Goal: Task Accomplishment & Management: Manage account settings

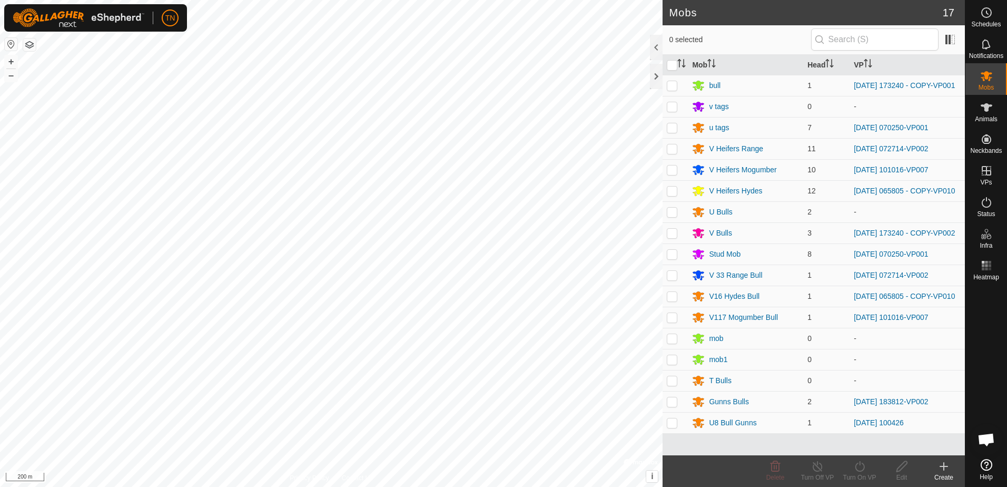
scroll to position [676, 0]
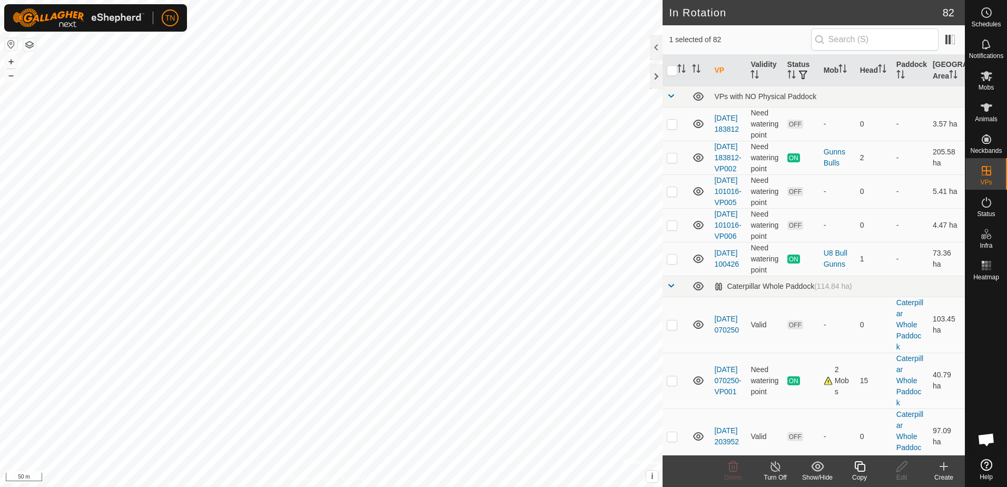
click at [857, 469] on icon at bounding box center [859, 466] width 13 height 13
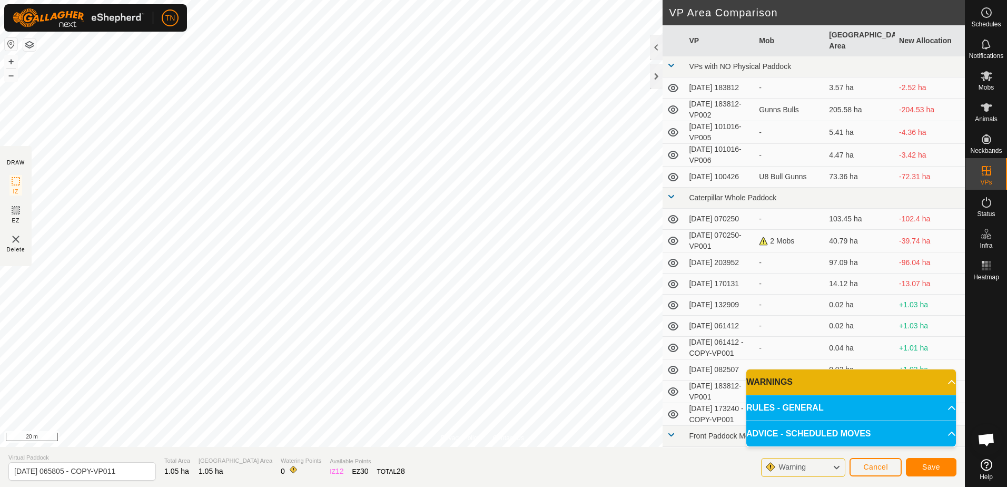
click at [549, 486] on html "TN Schedules Notifications Mobs Animals Neckbands VPs Status Infra Heatmap Help…" at bounding box center [503, 243] width 1007 height 487
click at [517, 486] on html "TN Schedules Notifications Mobs Animals Neckbands VPs Status Infra Heatmap Help…" at bounding box center [503, 243] width 1007 height 487
click at [696, 402] on div "Privacy Policy Contact Us Type: Inclusion Zone undefined Animal + – ⇧ i © Mapbo…" at bounding box center [482, 243] width 965 height 487
click at [922, 464] on button "Save" at bounding box center [931, 467] width 51 height 18
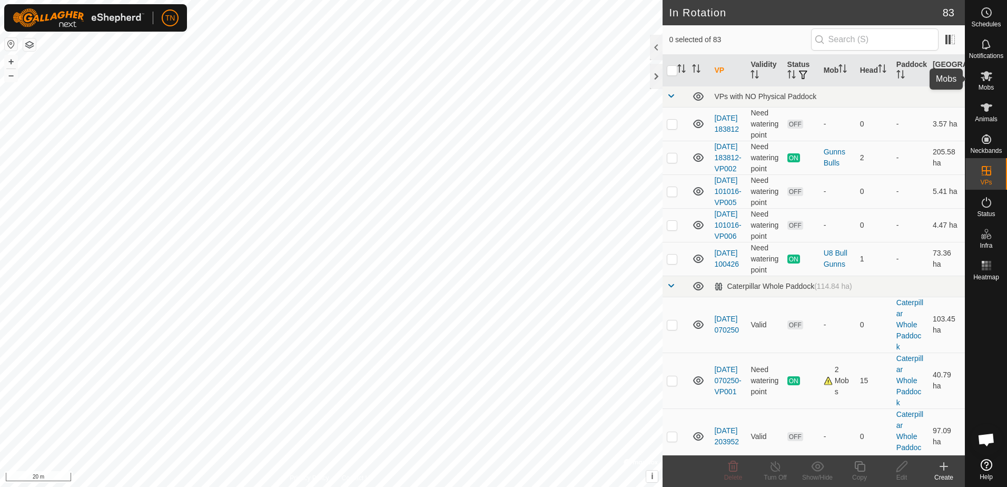
click at [985, 80] on icon at bounding box center [986, 76] width 13 height 13
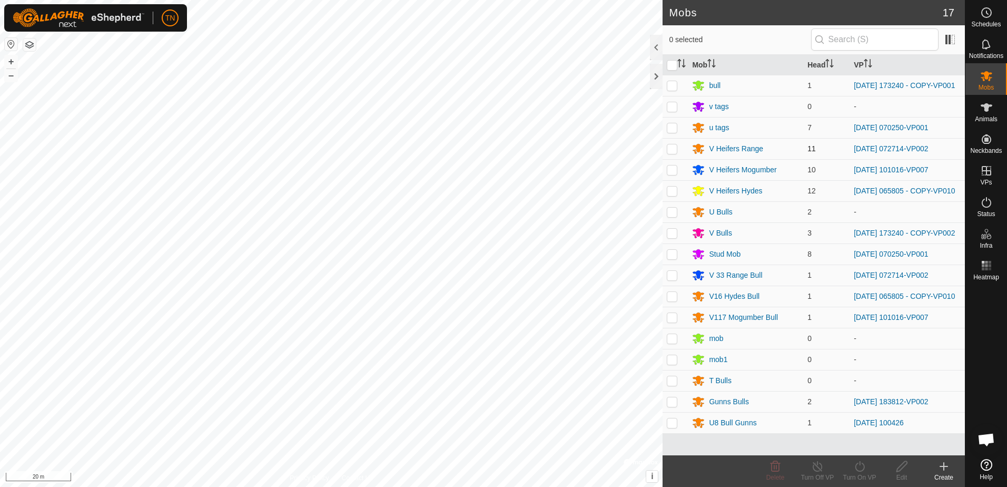
click at [676, 153] on p-checkbox at bounding box center [672, 148] width 11 height 8
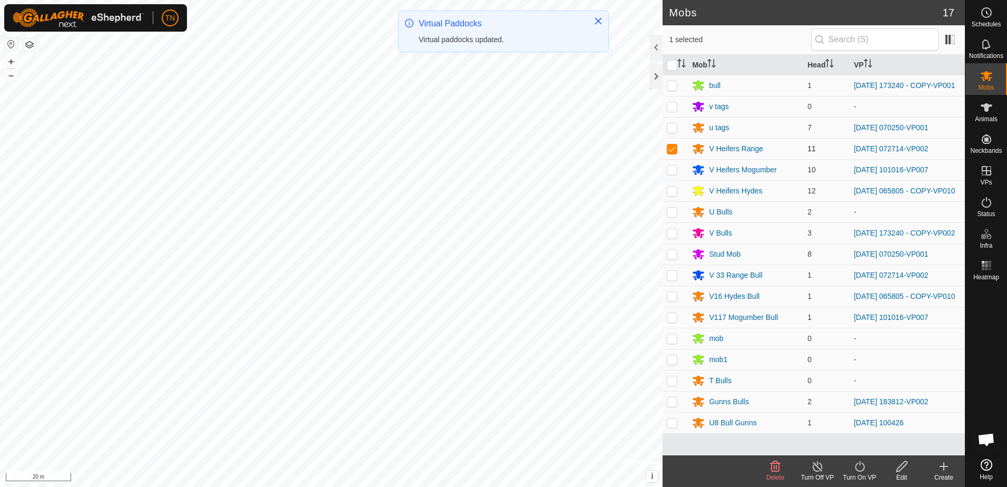
click at [669, 152] on p-checkbox at bounding box center [672, 148] width 11 height 8
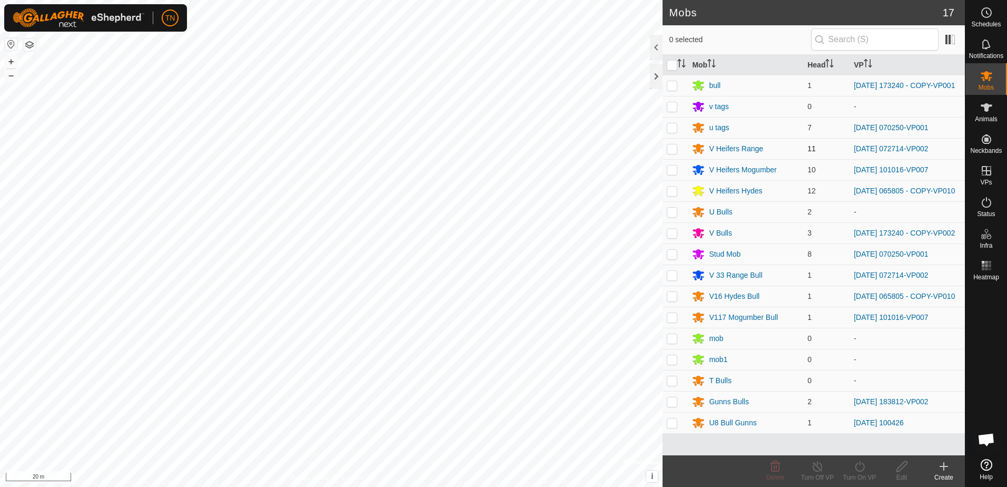
checkbox input "false"
click at [673, 193] on p-checkbox at bounding box center [672, 190] width 11 height 8
checkbox input "true"
click at [673, 300] on p-checkbox at bounding box center [672, 296] width 11 height 8
checkbox input "true"
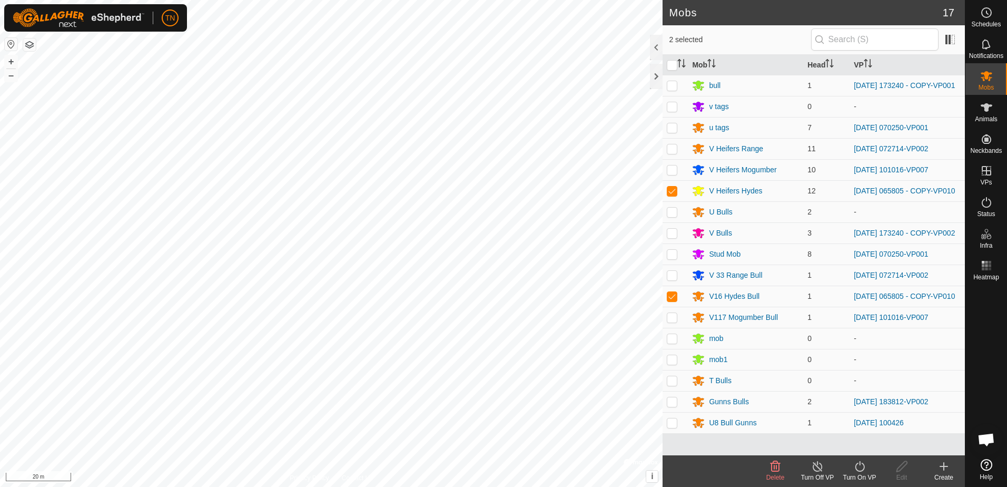
click at [858, 469] on icon at bounding box center [859, 466] width 13 height 13
click at [851, 446] on link "Now" at bounding box center [891, 443] width 104 height 21
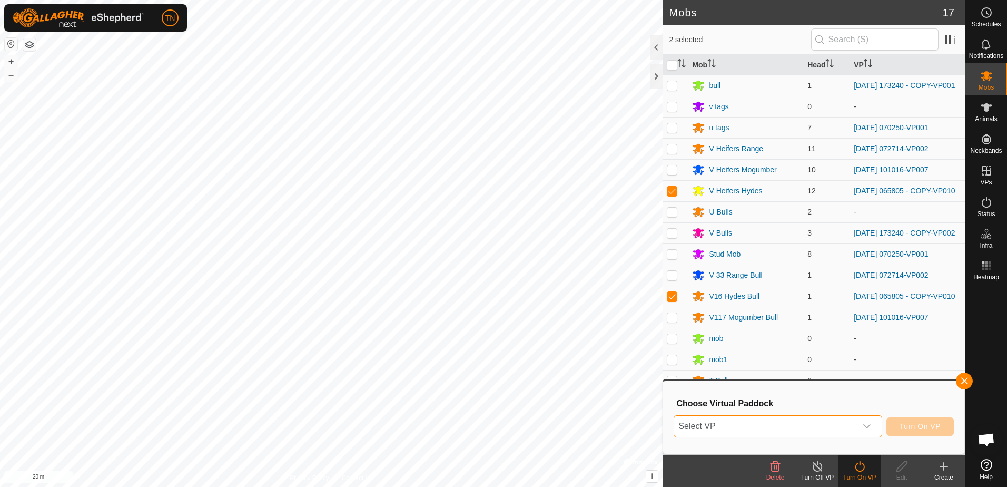
click at [803, 421] on span "Select VP" at bounding box center [765, 426] width 182 height 21
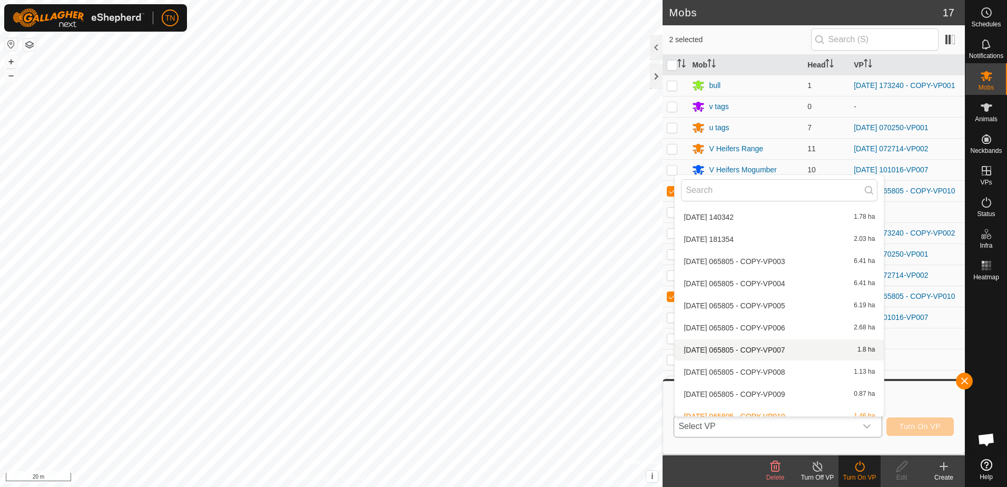
scroll to position [1173, 0]
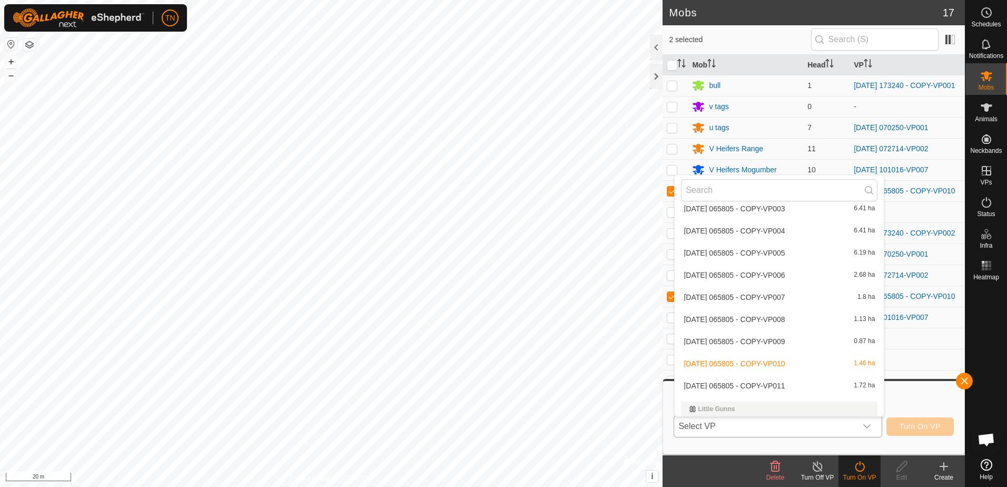
click at [749, 387] on li "2025-08-09 065805 - COPY-VP011 1.72 ha" at bounding box center [779, 385] width 209 height 21
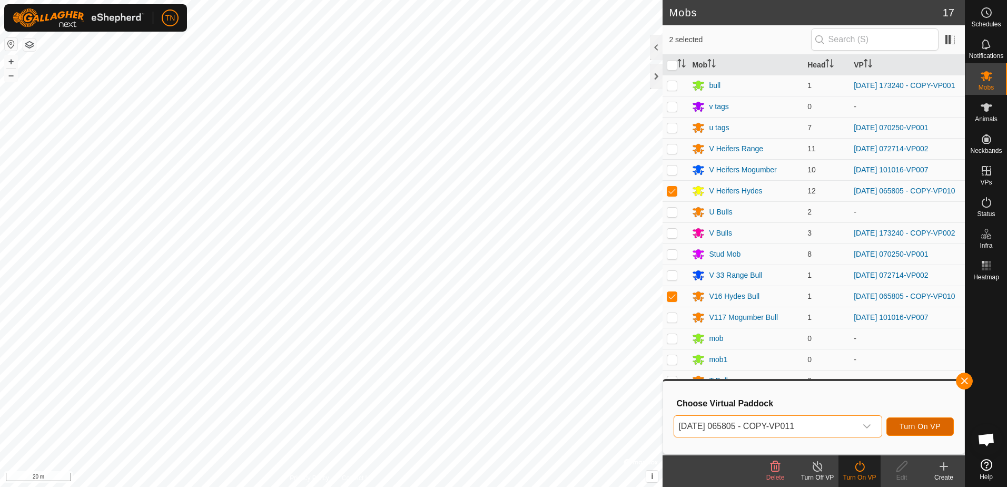
click at [920, 431] on button "Turn On VP" at bounding box center [920, 426] width 67 height 18
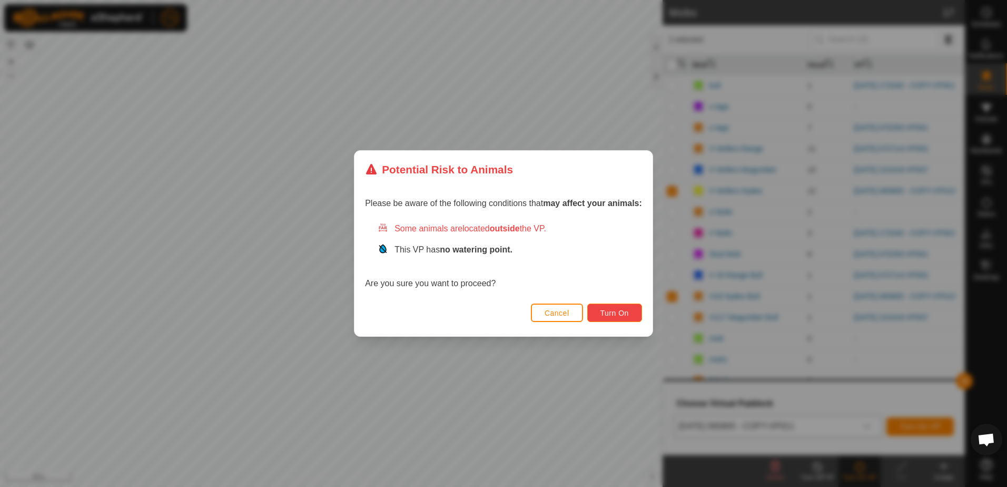
click at [625, 320] on button "Turn On" at bounding box center [614, 312] width 55 height 18
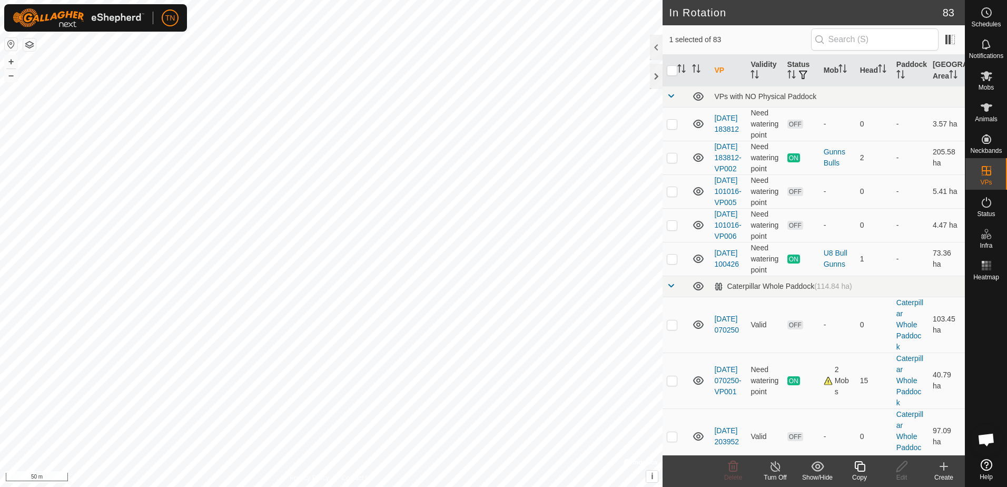
click at [862, 477] on div "Copy" at bounding box center [860, 477] width 42 height 9
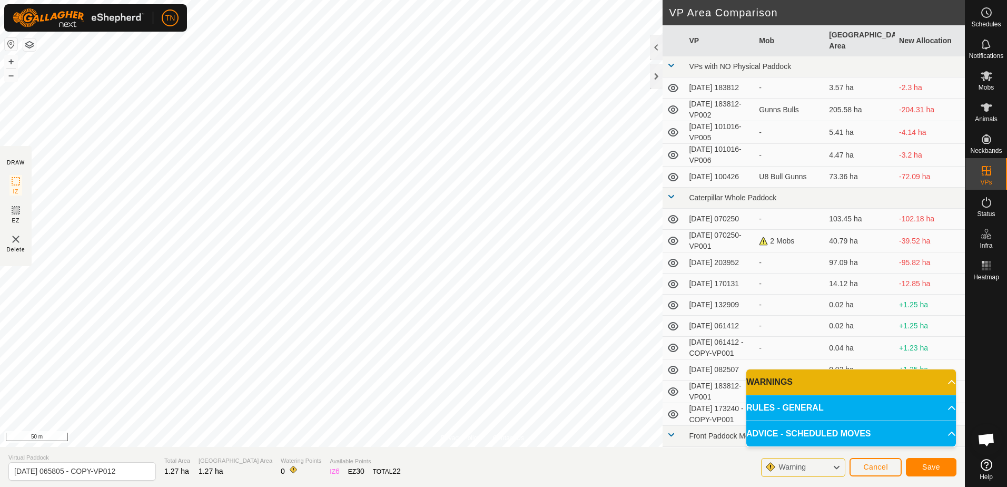
click at [643, 486] on html "TN Schedules Notifications Mobs Animals Neckbands VPs Status Infra Heatmap Help…" at bounding box center [503, 243] width 1007 height 487
click at [934, 465] on span "Save" at bounding box center [931, 467] width 18 height 8
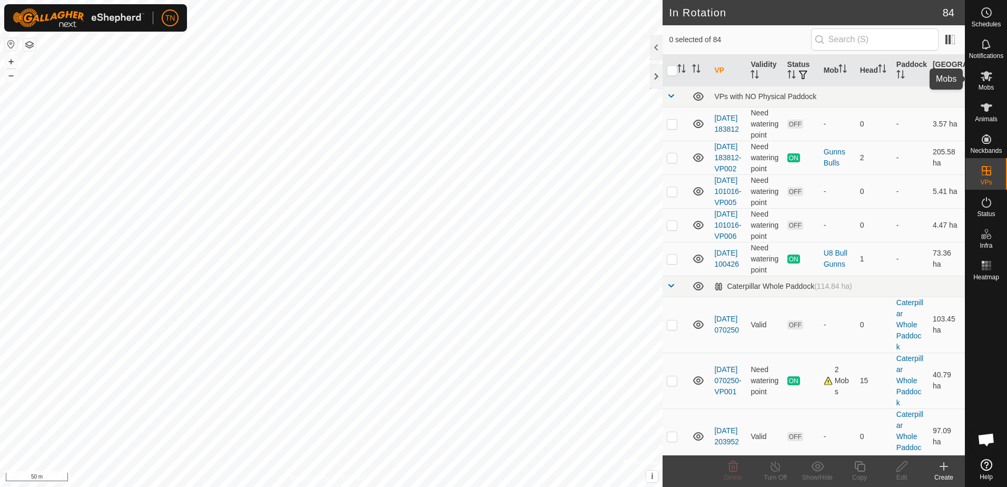
click at [986, 79] on icon at bounding box center [987, 76] width 12 height 10
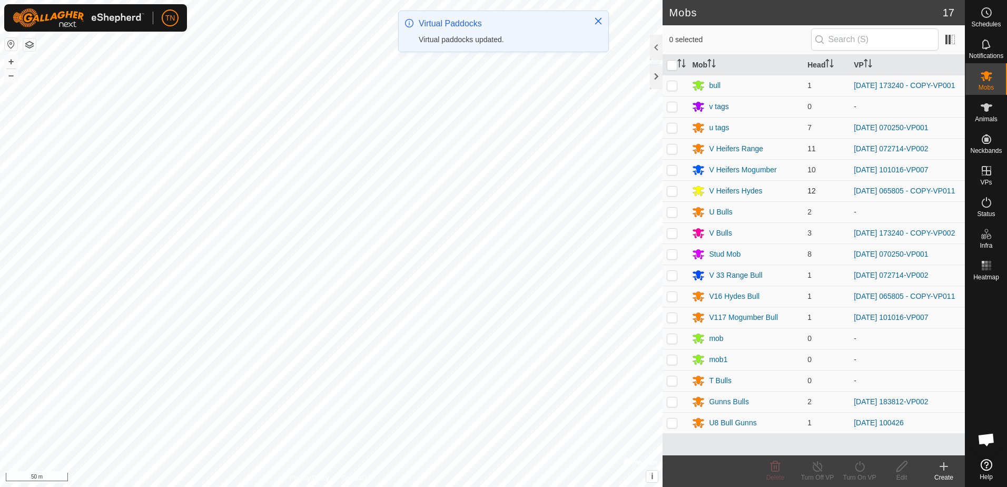
click at [674, 194] on p-checkbox at bounding box center [672, 190] width 11 height 8
checkbox input "true"
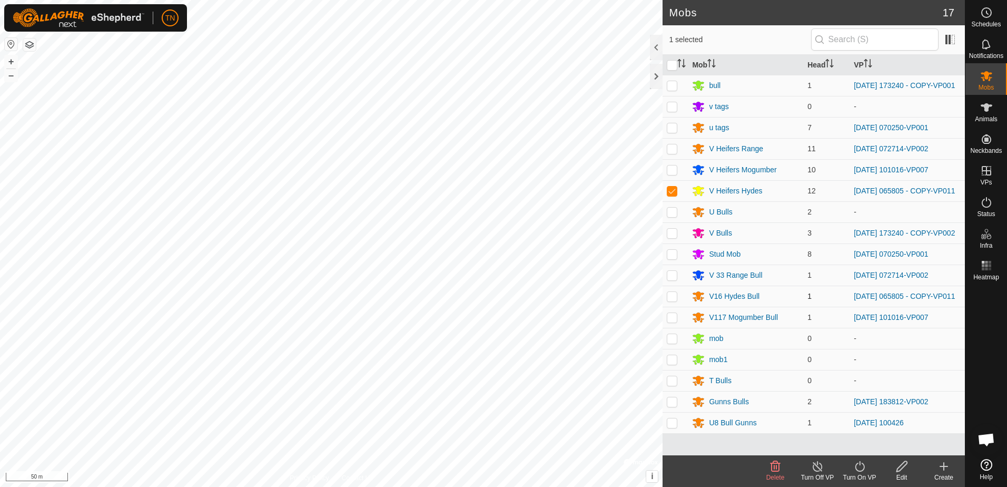
click at [673, 300] on p-checkbox at bounding box center [672, 296] width 11 height 8
checkbox input "true"
click at [862, 468] on icon at bounding box center [859, 466] width 13 height 13
click at [871, 441] on link "Now" at bounding box center [891, 443] width 104 height 21
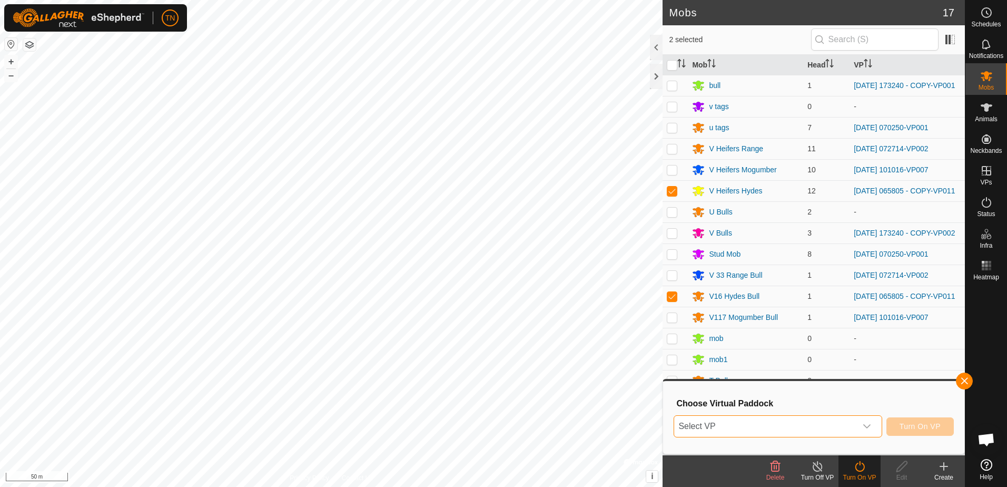
click at [820, 420] on span "Select VP" at bounding box center [765, 426] width 182 height 21
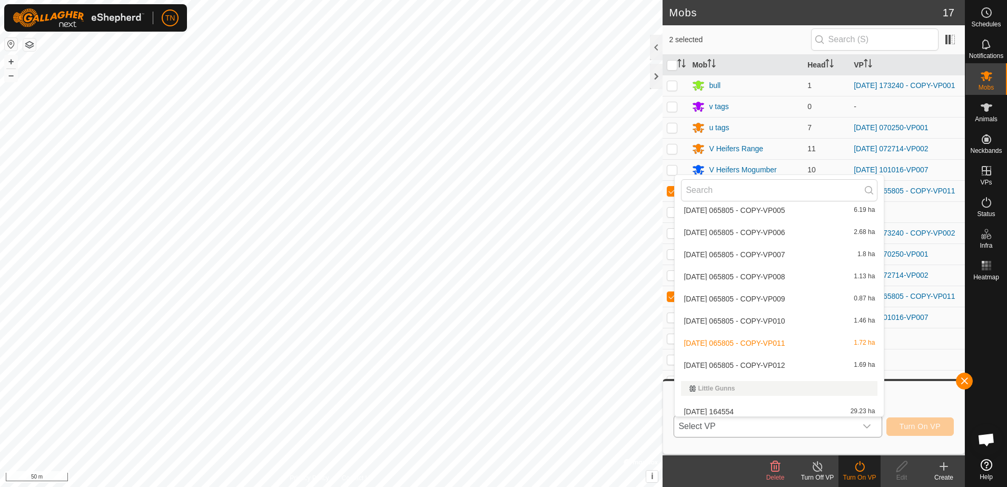
scroll to position [1225, 0]
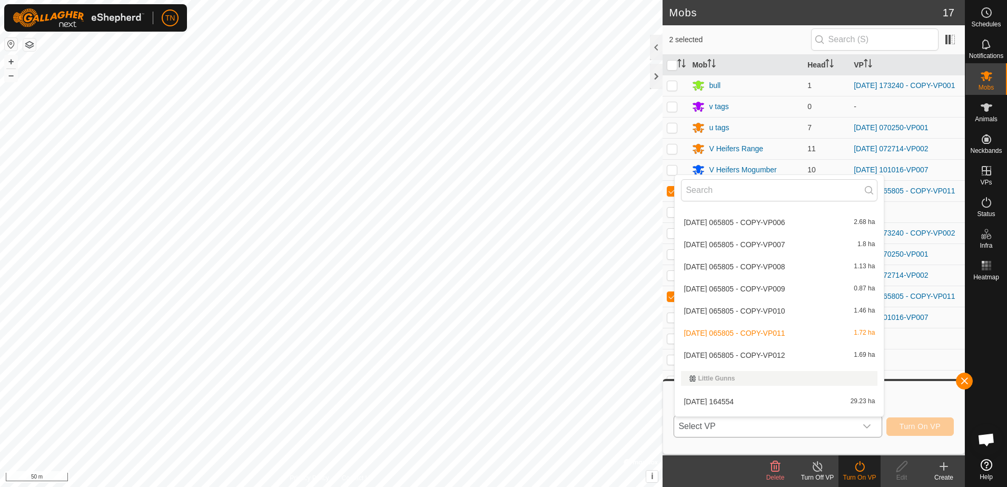
click at [821, 351] on li "2025-08-09 065805 - COPY-VP012 1.69 ha" at bounding box center [779, 355] width 209 height 21
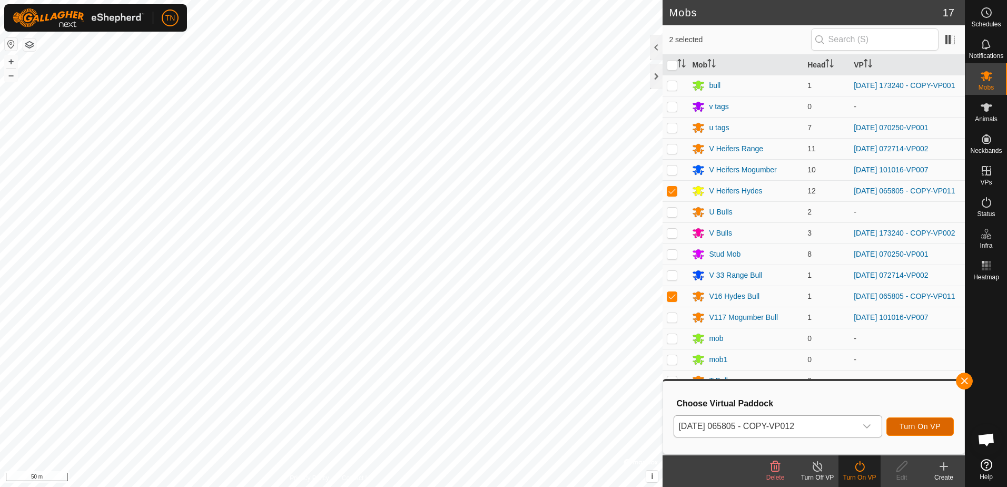
click at [918, 428] on span "Turn On VP" at bounding box center [920, 426] width 41 height 8
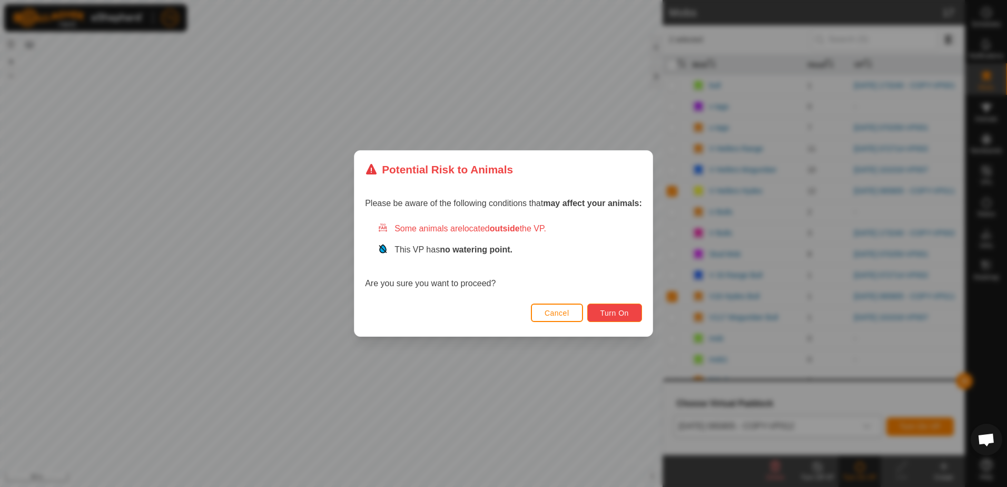
click at [611, 311] on span "Turn On" at bounding box center [615, 313] width 28 height 8
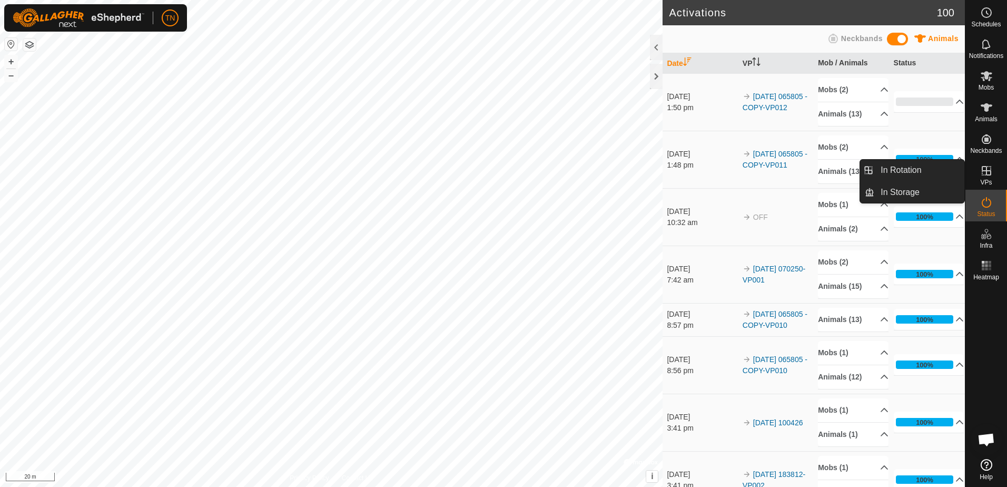
click at [985, 171] on icon at bounding box center [986, 170] width 9 height 9
click at [935, 171] on link "In Rotation" at bounding box center [920, 170] width 90 height 21
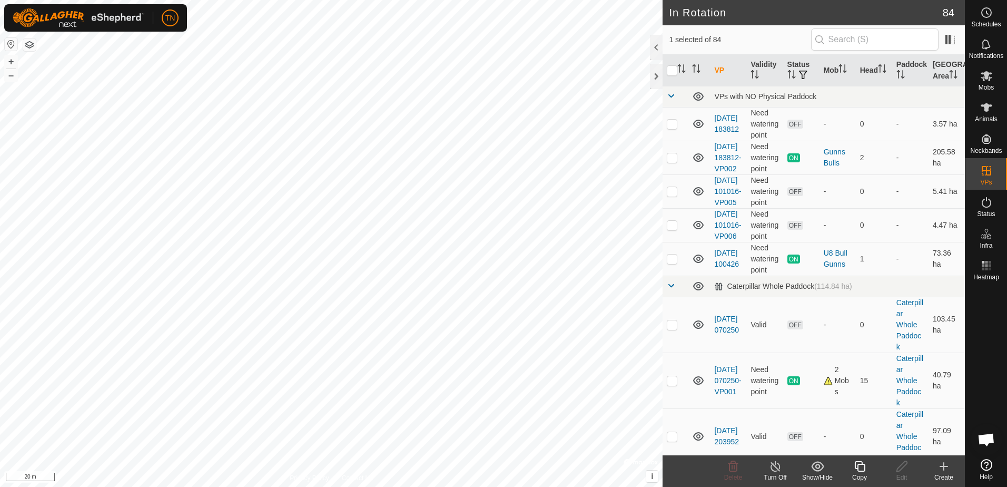
click at [937, 470] on create-svg-icon at bounding box center [944, 466] width 42 height 13
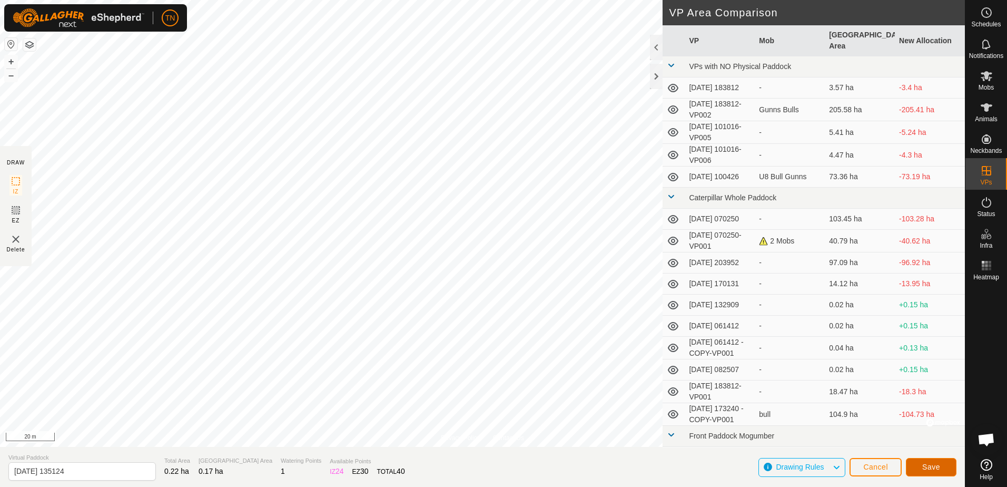
click at [926, 463] on span "Save" at bounding box center [931, 467] width 18 height 8
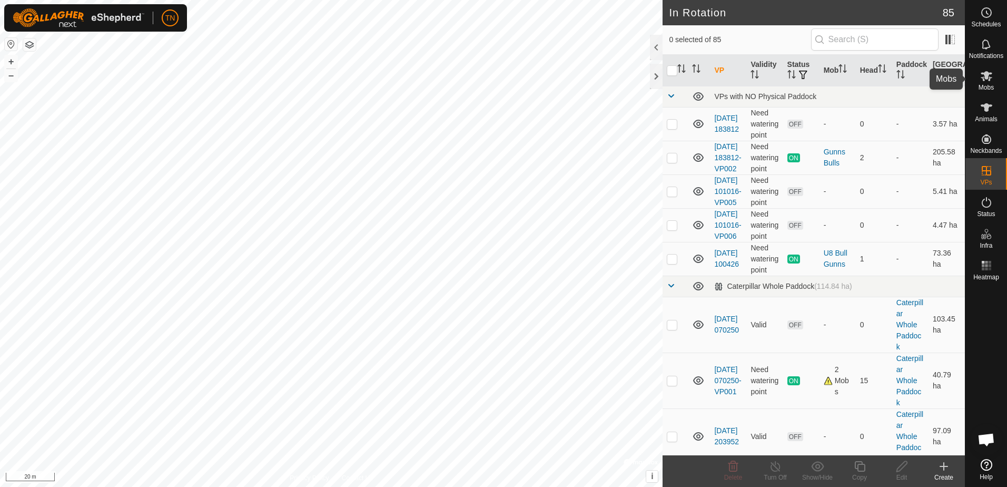
click at [983, 80] on icon at bounding box center [986, 76] width 13 height 13
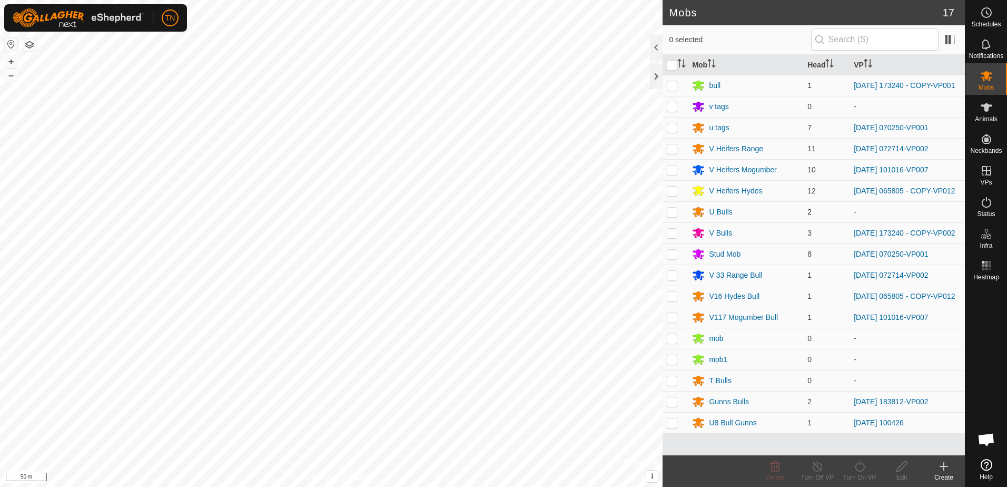
click at [672, 216] on p-checkbox at bounding box center [672, 212] width 11 height 8
checkbox input "true"
click at [860, 470] on icon at bounding box center [859, 466] width 13 height 13
click at [867, 448] on link "Now" at bounding box center [891, 443] width 104 height 21
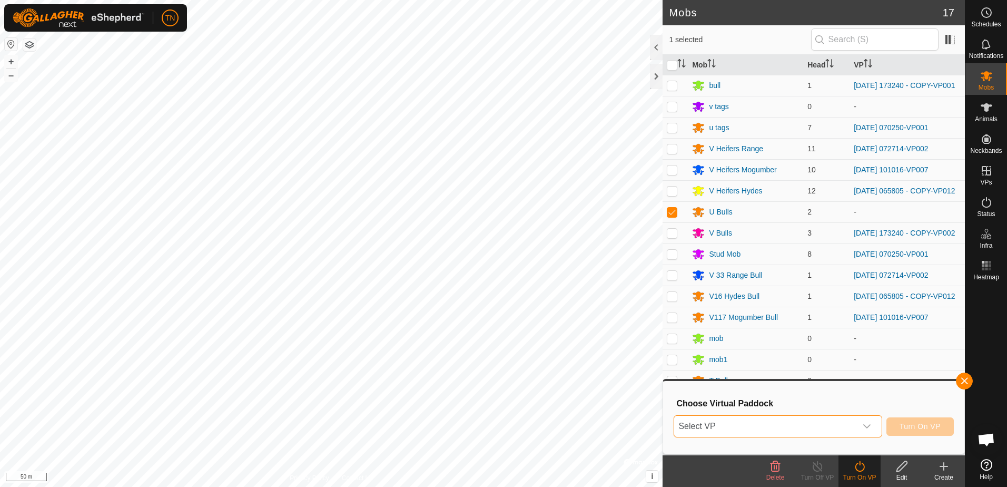
click at [818, 426] on span "Select VP" at bounding box center [765, 426] width 182 height 21
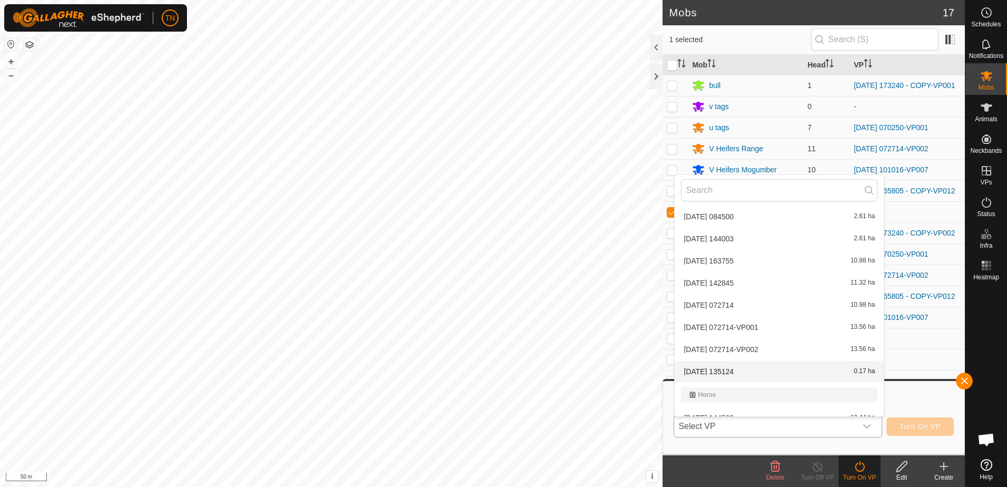
scroll to position [535, 0]
click at [779, 354] on li "2025-09-26 135124 0.17 ha" at bounding box center [779, 352] width 209 height 21
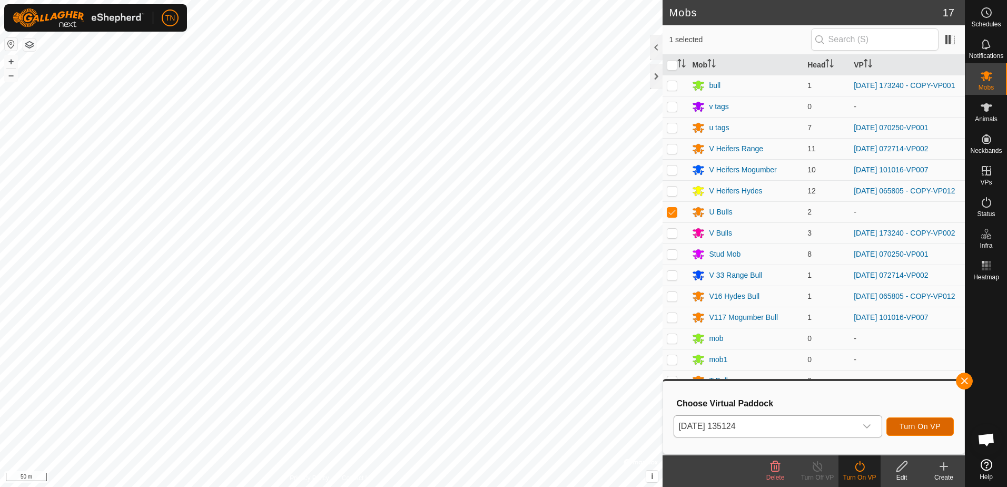
click at [918, 428] on span "Turn On VP" at bounding box center [920, 426] width 41 height 8
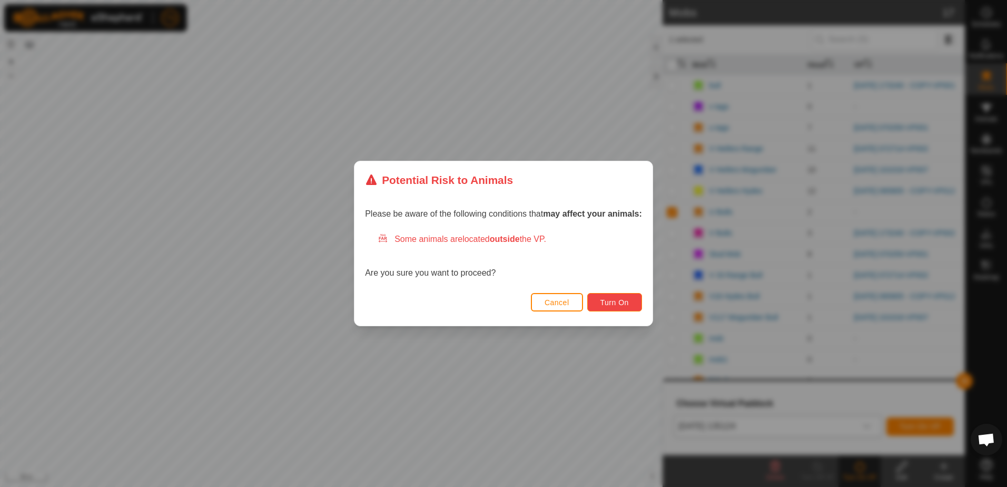
click at [600, 302] on button "Turn On" at bounding box center [614, 302] width 55 height 18
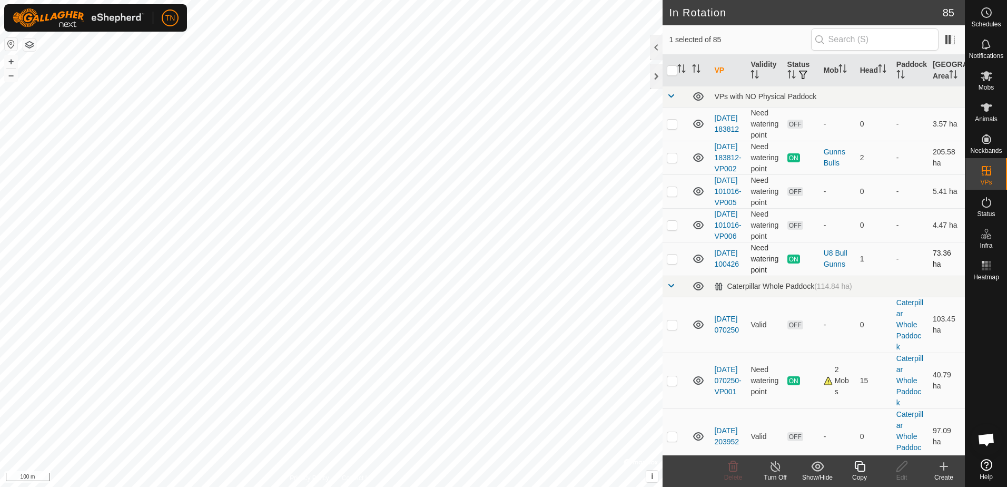
checkbox input "false"
click at [731, 475] on span "Delete" at bounding box center [733, 477] width 18 height 7
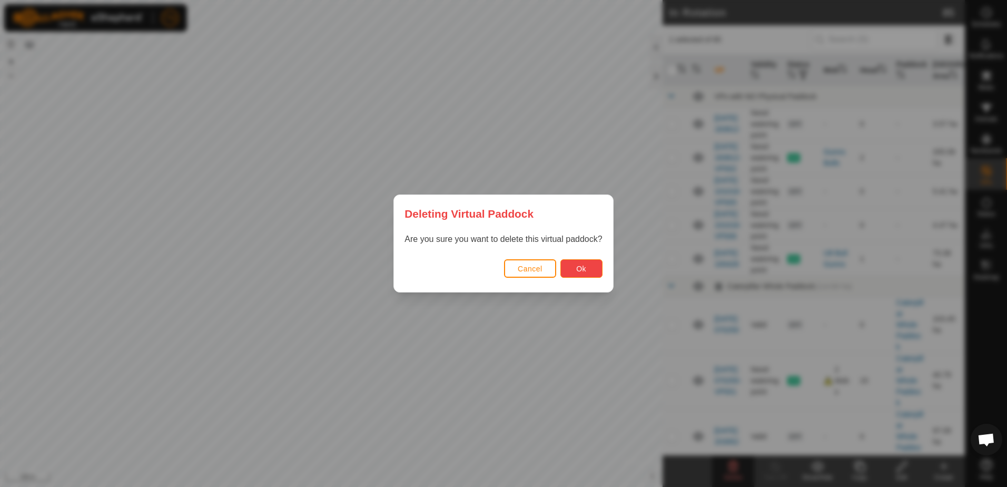
click at [578, 276] on button "Ok" at bounding box center [582, 268] width 42 height 18
checkbox input "false"
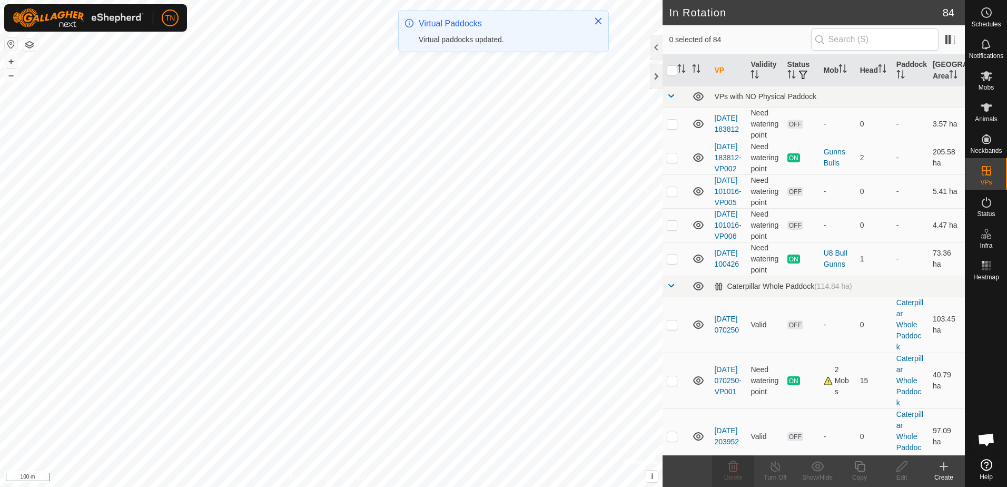
checkbox input "true"
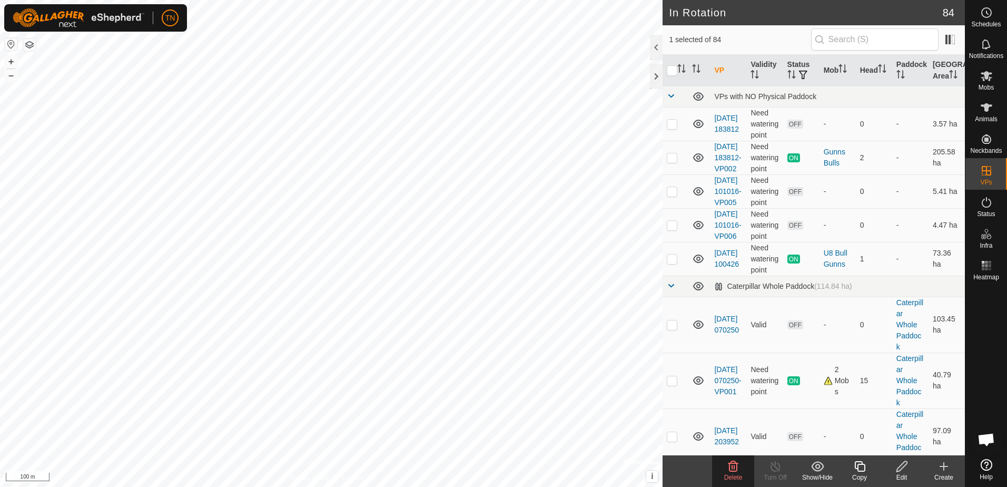
click at [902, 469] on icon at bounding box center [902, 466] width 13 height 13
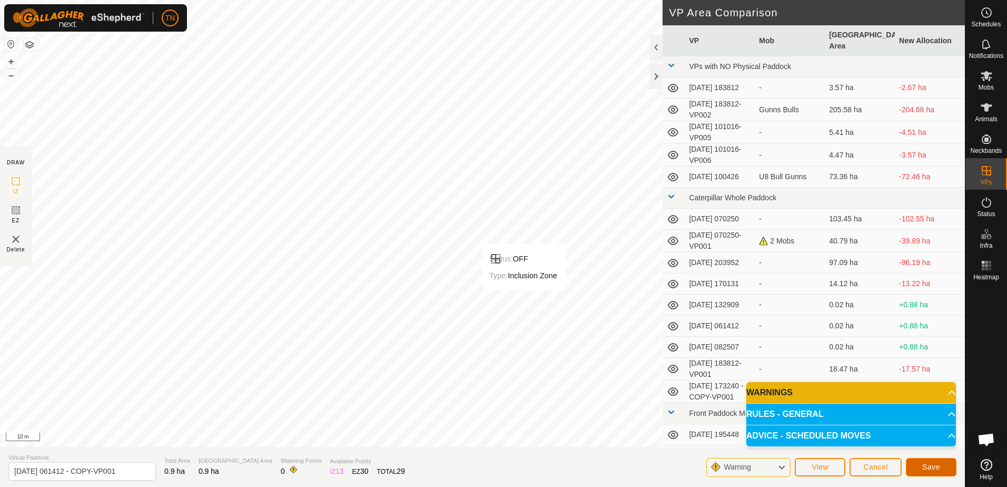
click at [930, 473] on button "Save" at bounding box center [931, 467] width 51 height 18
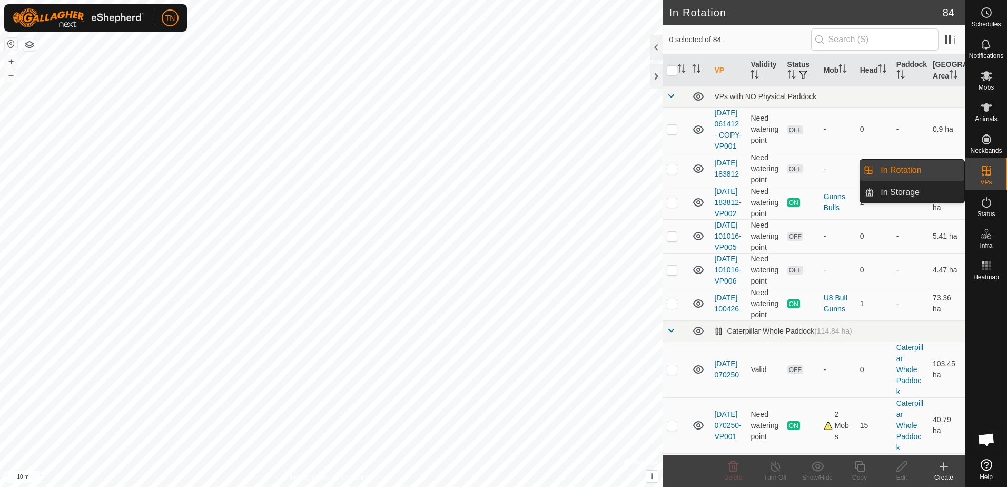
click at [926, 171] on link "In Rotation" at bounding box center [920, 170] width 90 height 21
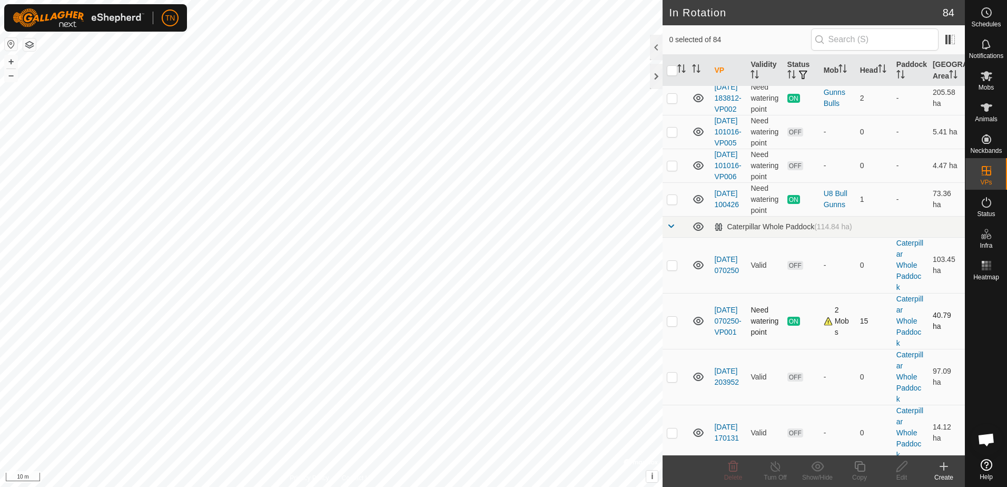
scroll to position [105, 0]
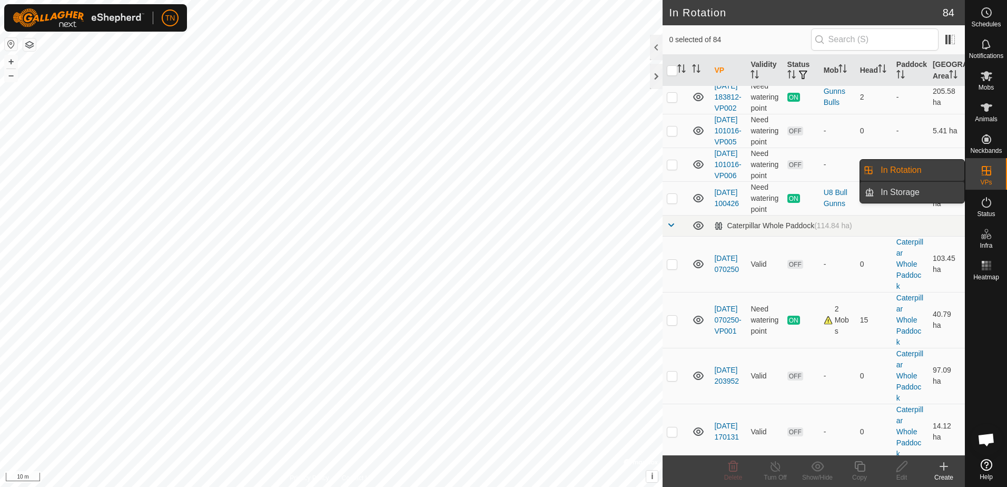
click at [937, 196] on link "In Storage" at bounding box center [920, 192] width 90 height 21
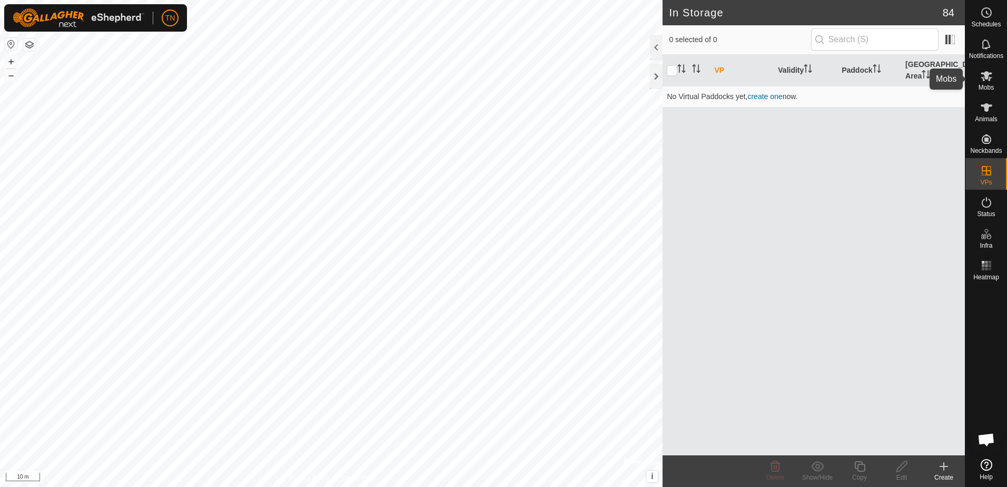
click at [983, 84] on span "Mobs" at bounding box center [986, 87] width 15 height 6
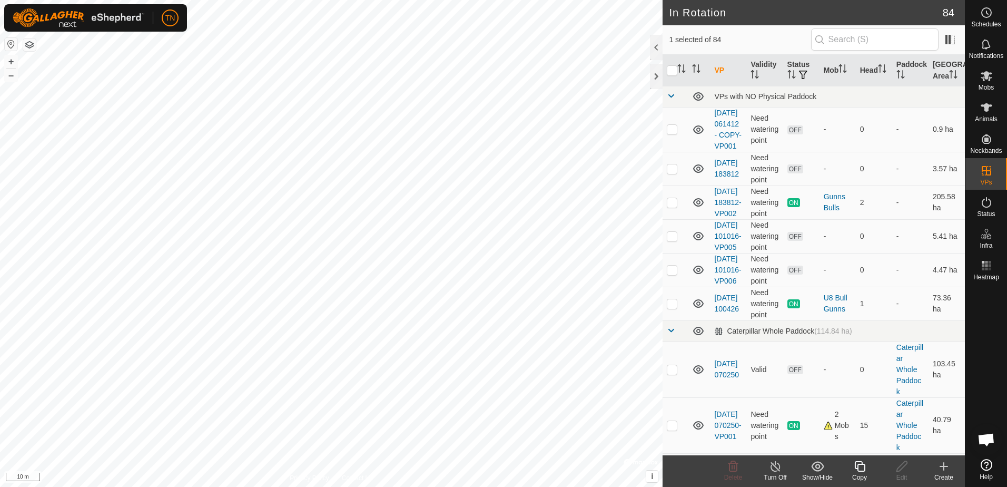
checkbox input "true"
checkbox input "false"
checkbox input "true"
checkbox input "false"
click at [730, 467] on icon at bounding box center [734, 466] width 10 height 11
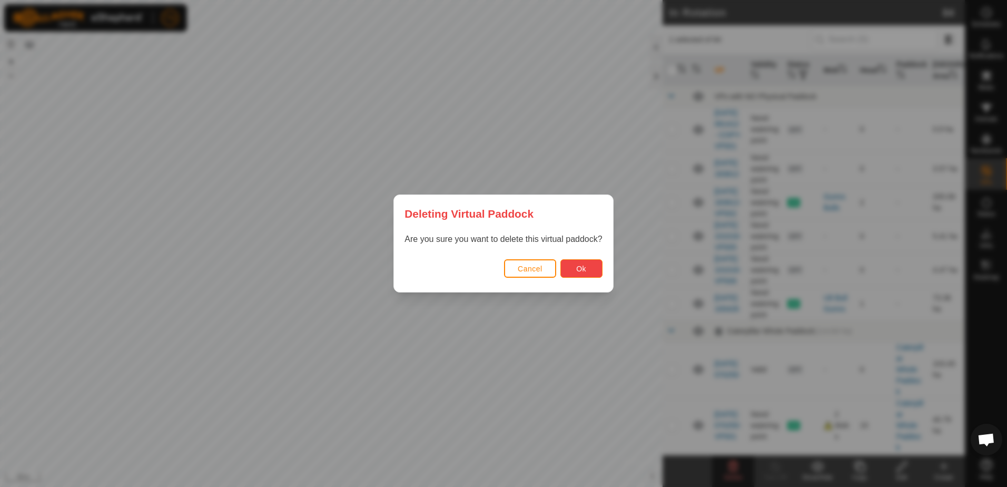
click at [591, 269] on button "Ok" at bounding box center [582, 268] width 42 height 18
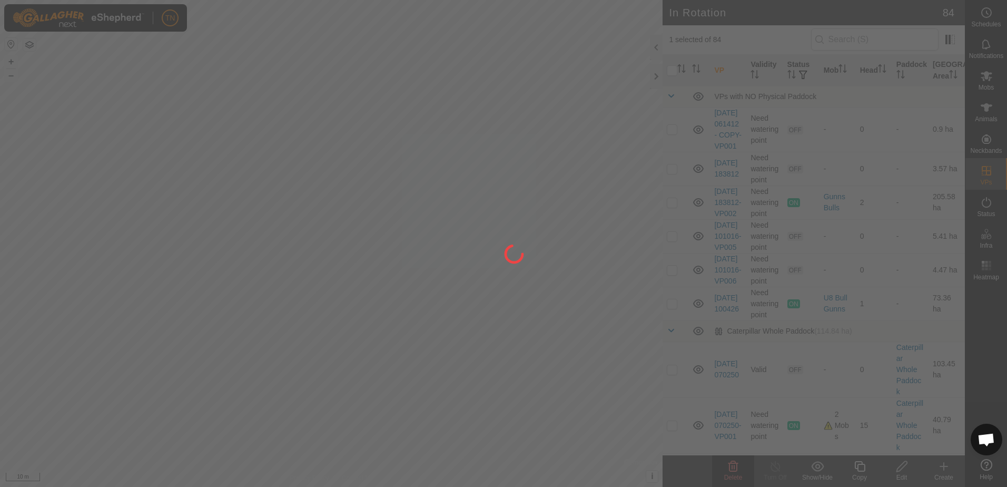
checkbox input "false"
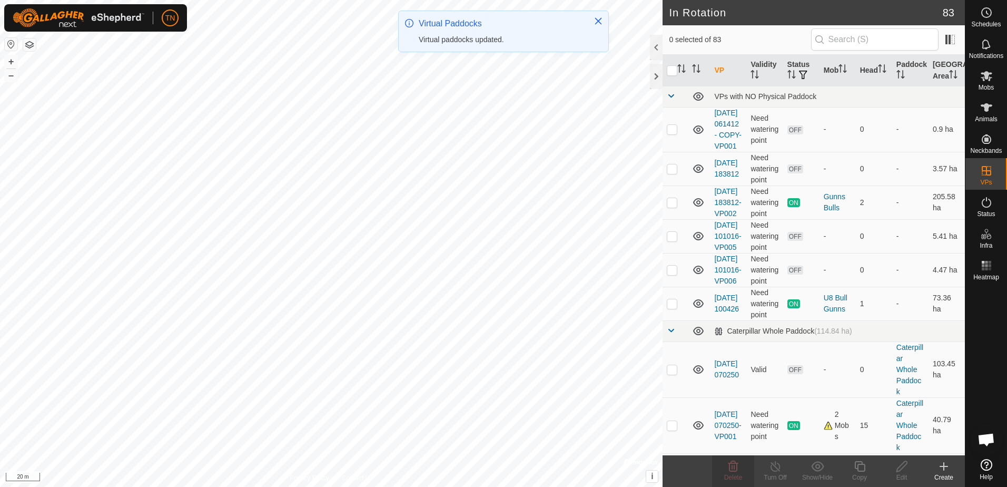
checkbox input "true"
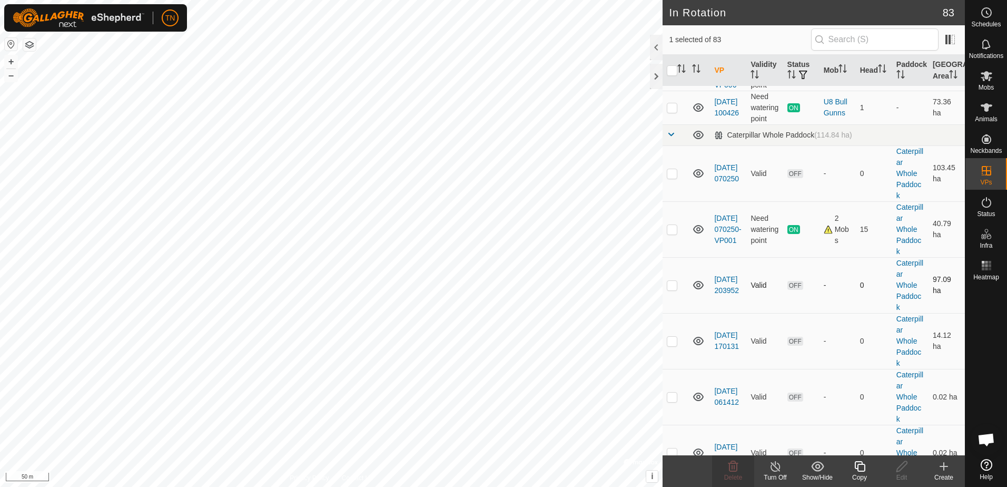
scroll to position [211, 0]
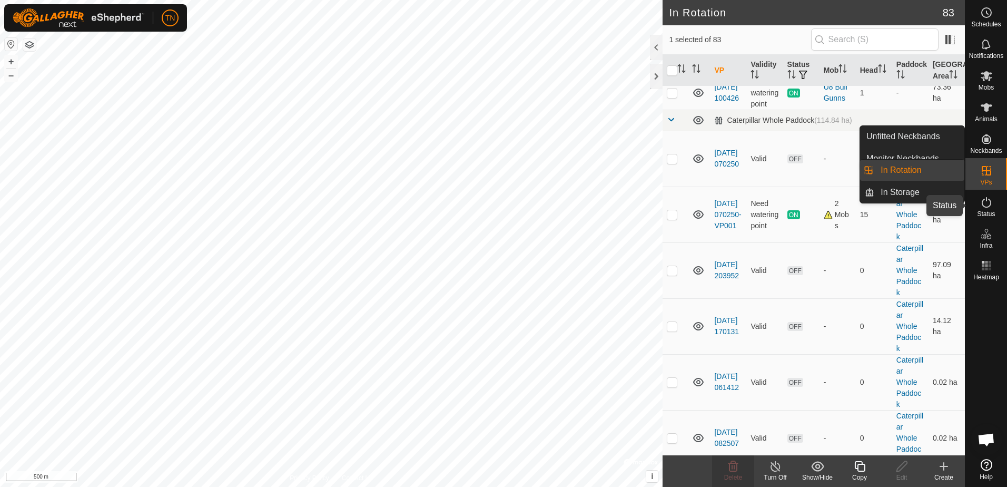
click at [985, 202] on icon at bounding box center [986, 202] width 13 height 13
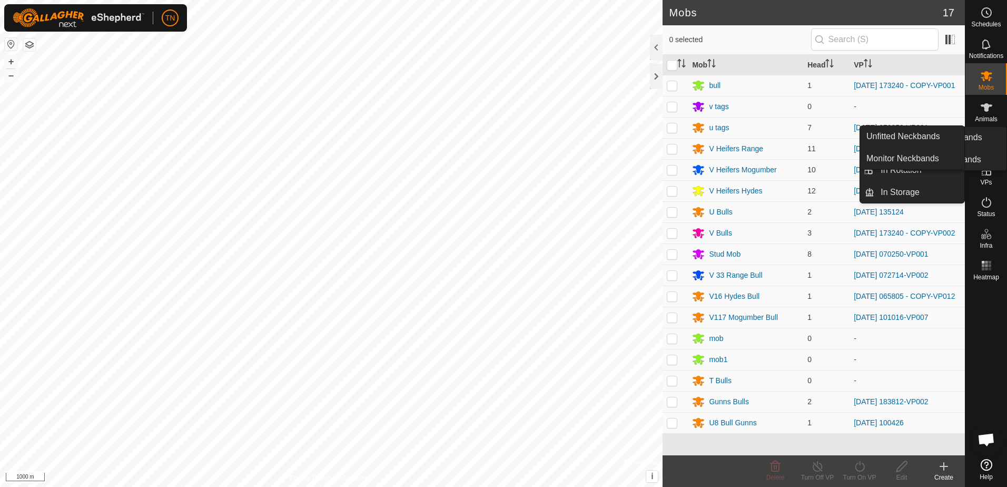
scroll to position [676, 0]
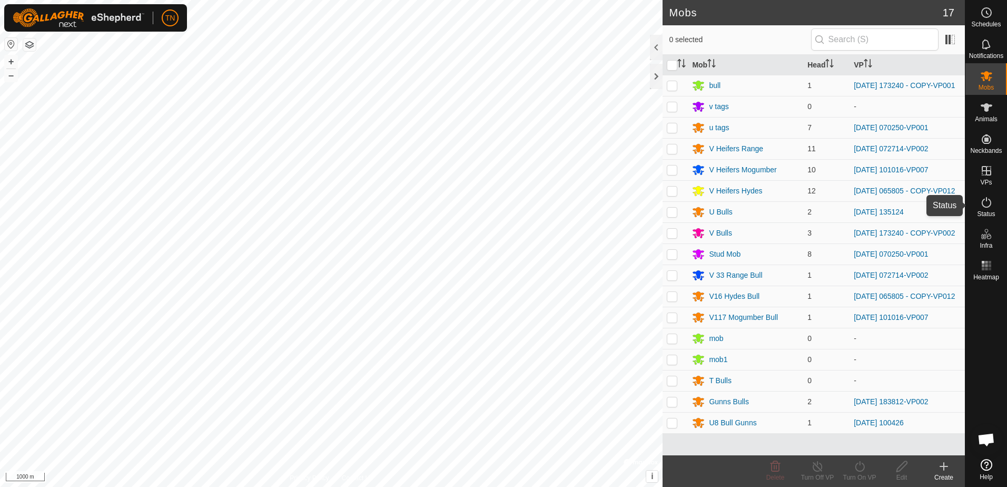
click at [987, 207] on icon at bounding box center [986, 202] width 9 height 11
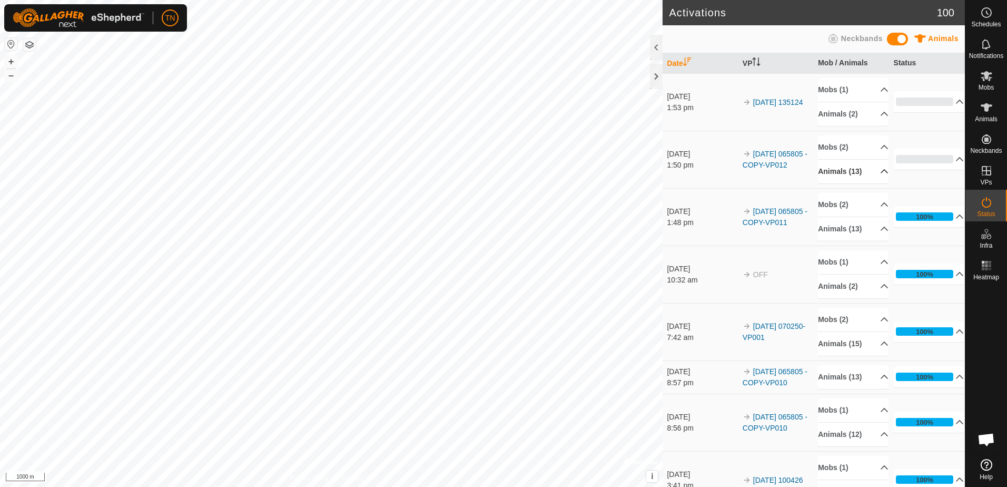
click at [877, 171] on p-accordion-header "Animals (13)" at bounding box center [853, 172] width 71 height 24
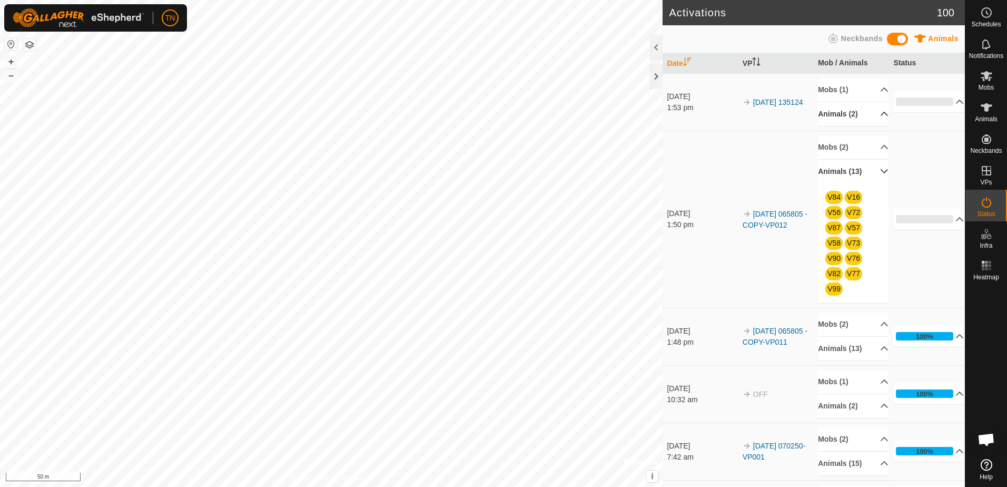
click at [876, 114] on p-accordion-header "Animals (2)" at bounding box center [853, 114] width 71 height 24
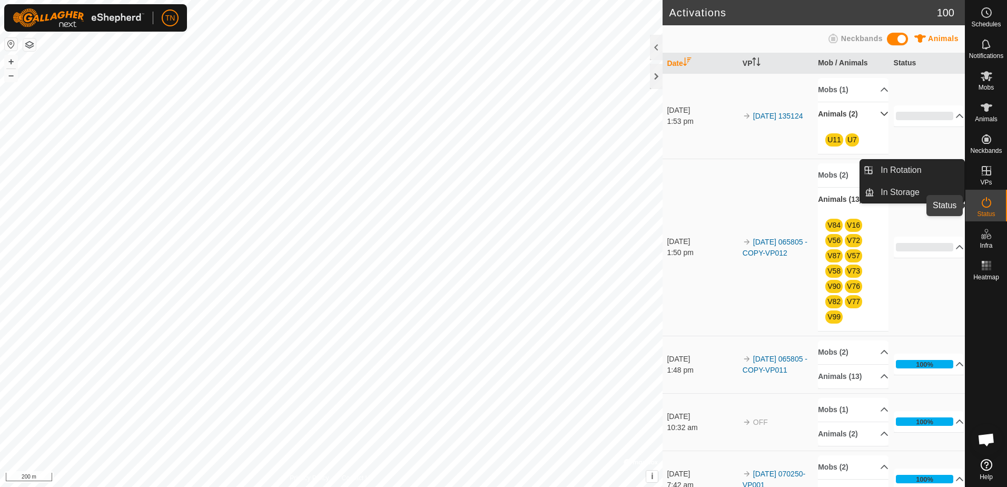
click at [989, 204] on icon at bounding box center [986, 202] width 13 height 13
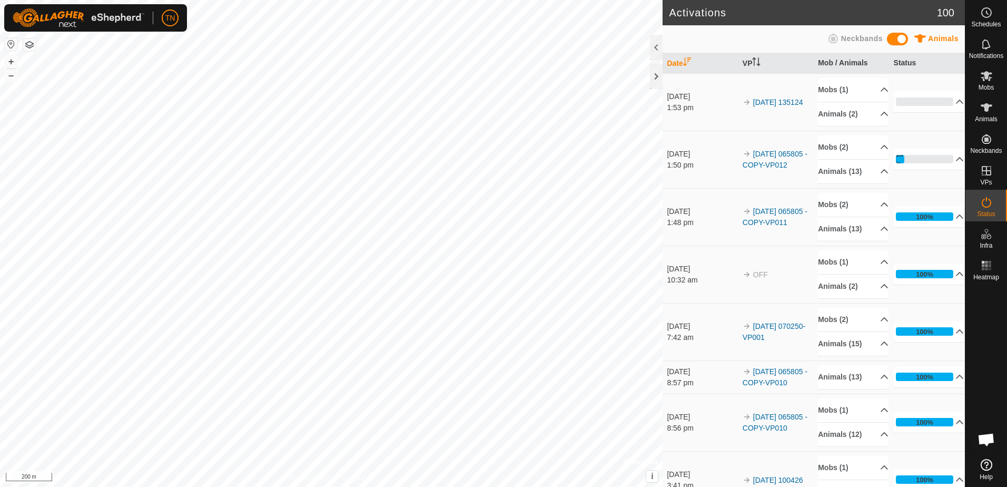
scroll to position [676, 0]
click at [670, 486] on html "TN Schedules Notifications Mobs Animals Neckbands VPs Status Infra Heatmap Help…" at bounding box center [503, 243] width 1007 height 487
click at [639, 486] on html "TN Schedules Notifications Mobs Animals Neckbands VPs Status Infra Heatmap Help…" at bounding box center [503, 243] width 1007 height 487
click at [984, 75] on icon at bounding box center [986, 76] width 13 height 13
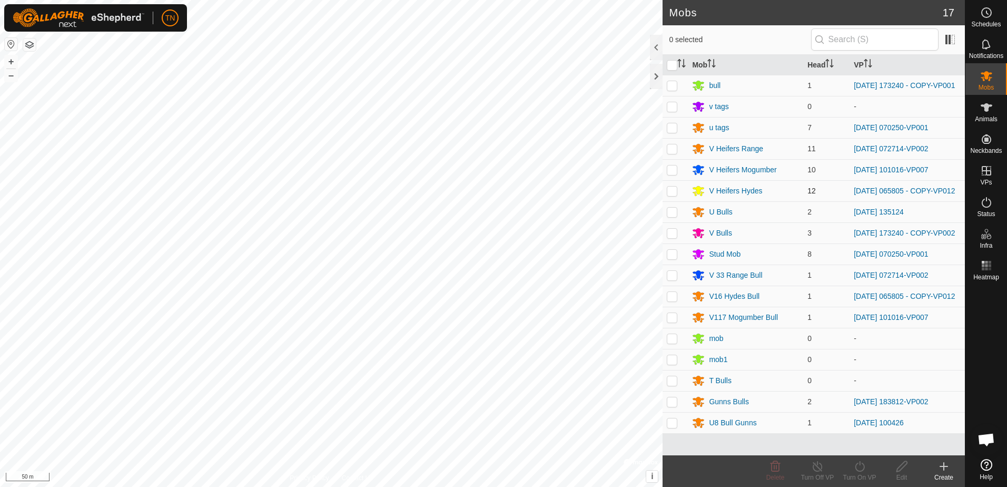
click at [675, 195] on p-checkbox at bounding box center [672, 190] width 11 height 8
checkbox input "true"
click at [673, 300] on p-checkbox at bounding box center [672, 296] width 11 height 8
checkbox input "true"
click at [853, 468] on icon at bounding box center [859, 466] width 13 height 13
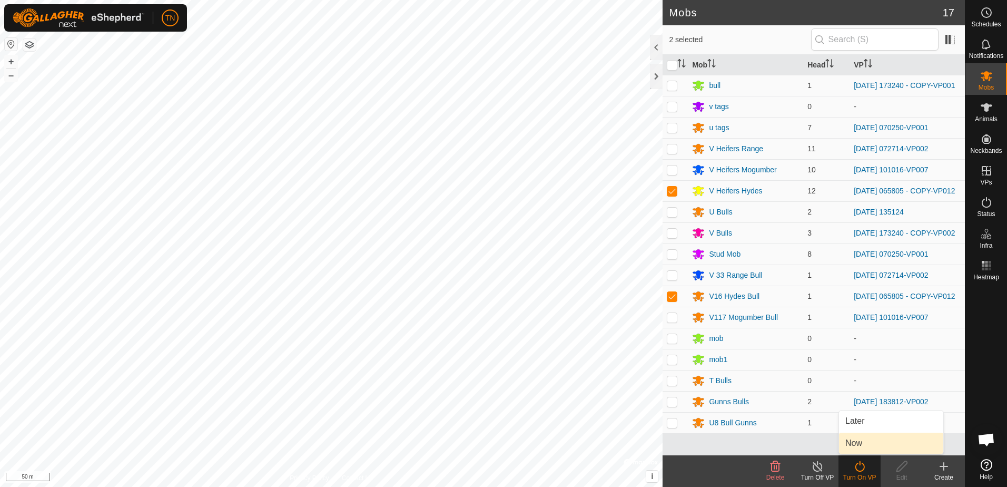
click at [857, 443] on link "Now" at bounding box center [891, 443] width 104 height 21
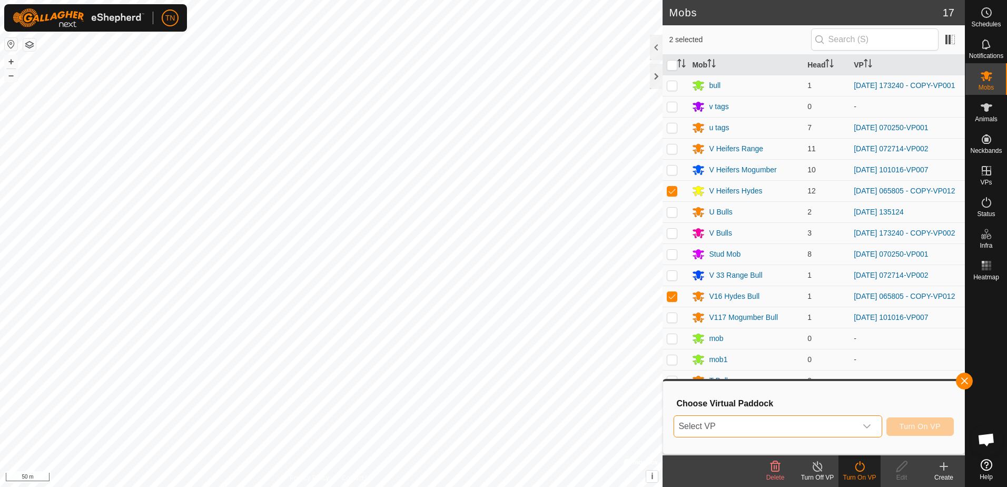
click at [827, 423] on span "Select VP" at bounding box center [765, 426] width 182 height 21
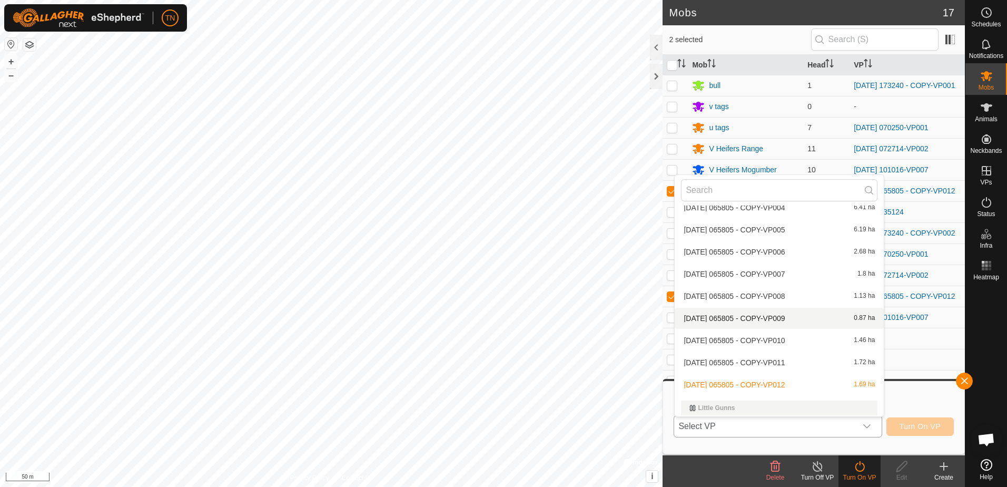
scroll to position [1225, 0]
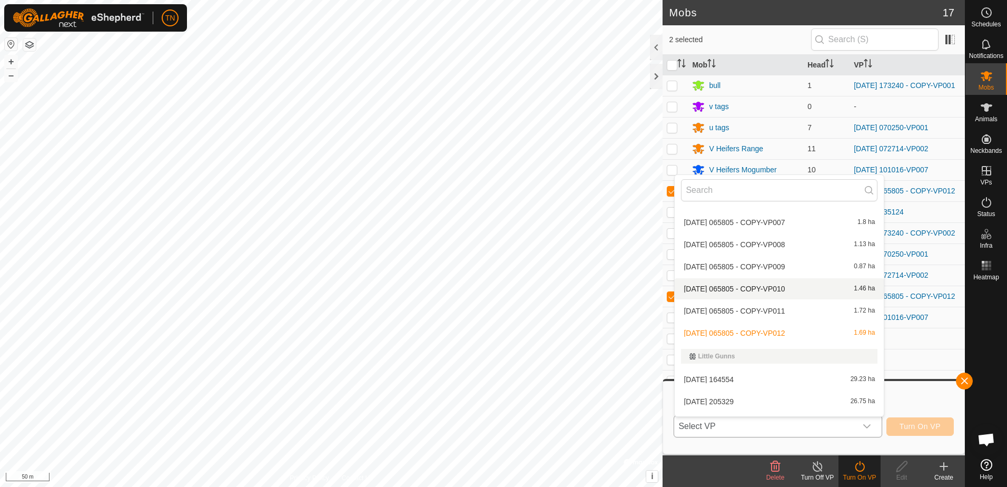
click at [798, 289] on li "2025-08-09 065805 - COPY-VP010 1.46 ha" at bounding box center [779, 288] width 209 height 21
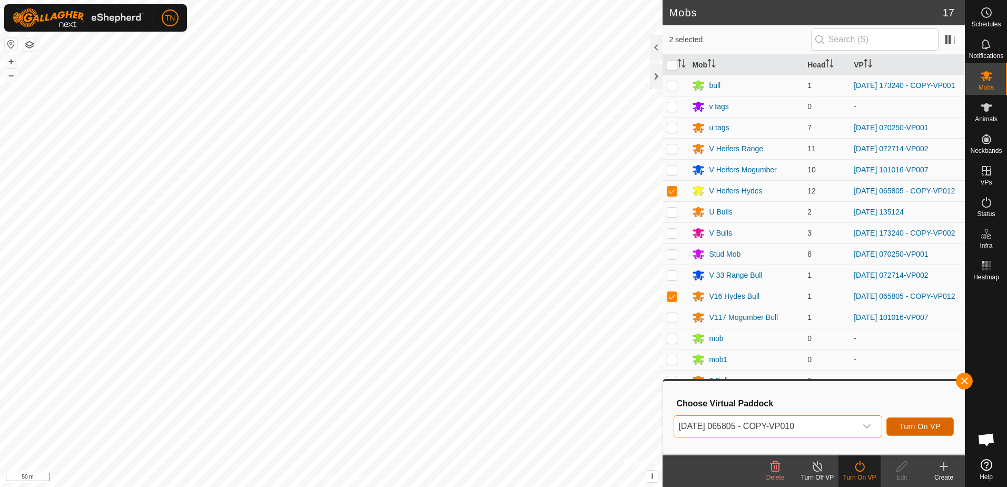
click at [927, 427] on span "Turn On VP" at bounding box center [920, 426] width 41 height 8
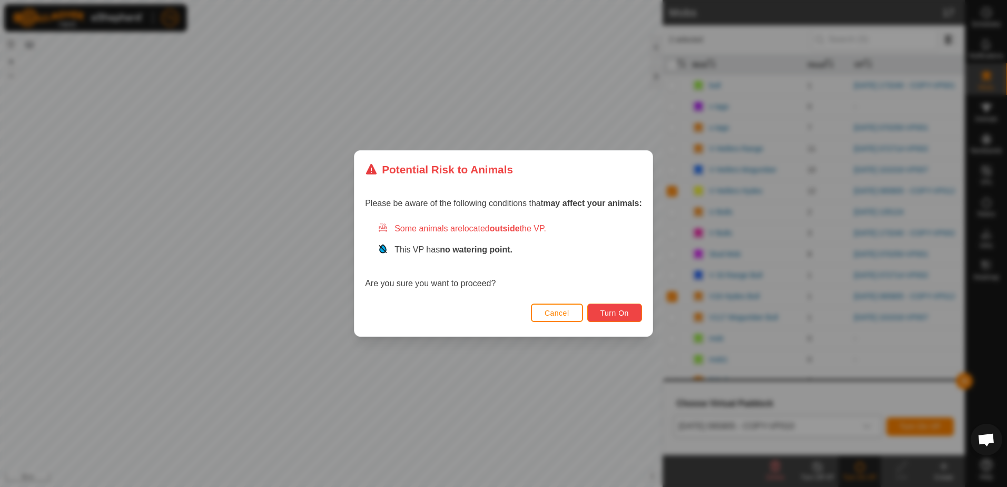
click at [636, 318] on button "Turn On" at bounding box center [614, 312] width 55 height 18
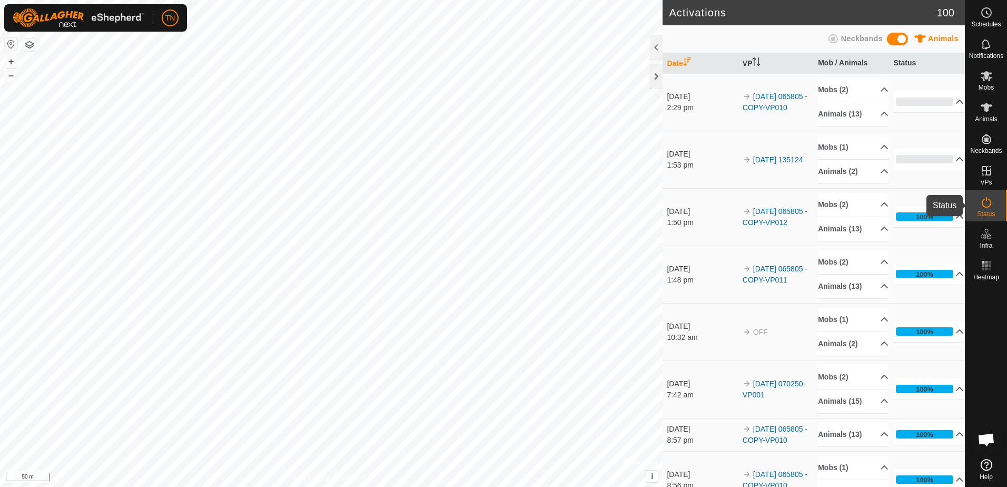
click at [989, 207] on icon at bounding box center [986, 202] width 9 height 11
click at [873, 114] on p-accordion-header "Animals (13)" at bounding box center [853, 114] width 71 height 24
